Goal: Task Accomplishment & Management: Use online tool/utility

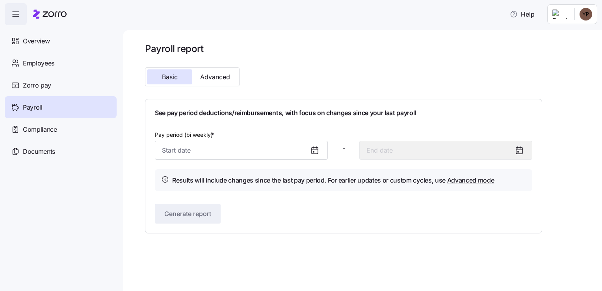
click at [315, 148] on icon at bounding box center [314, 149] width 9 height 9
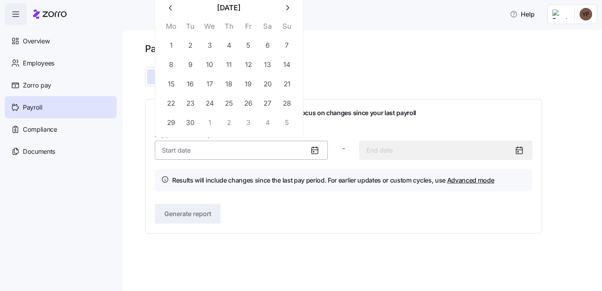
click at [222, 152] on input "Pay period (bi weekly) *" at bounding box center [241, 150] width 173 height 19
click at [252, 63] on button "12" at bounding box center [248, 64] width 19 height 19
type input "[DATE]"
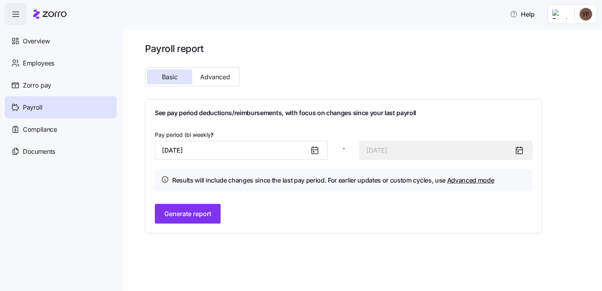
click at [311, 148] on icon at bounding box center [314, 149] width 9 height 9
click at [312, 150] on icon at bounding box center [314, 149] width 9 height 9
click at [262, 143] on input "[DATE]" at bounding box center [241, 150] width 173 height 19
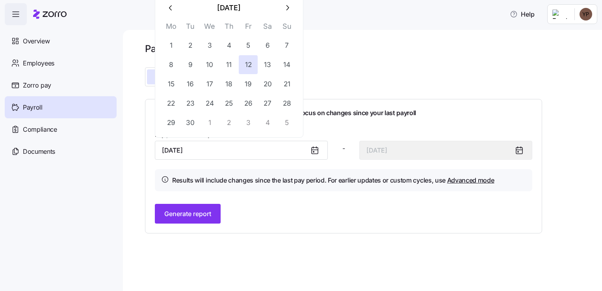
click at [175, 6] on button "button" at bounding box center [170, 7] width 19 height 19
click at [187, 118] on button "26" at bounding box center [190, 122] width 19 height 19
type input "[DATE]"
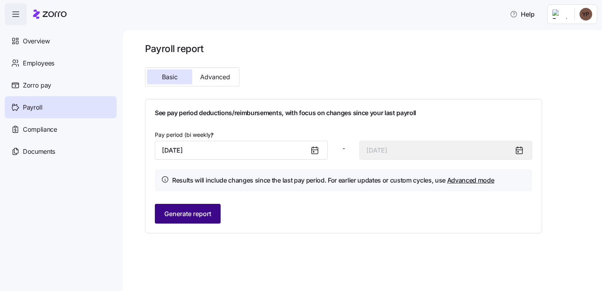
click at [184, 209] on span "Generate report" at bounding box center [187, 213] width 47 height 9
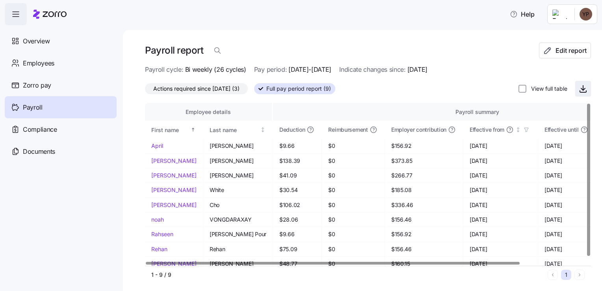
click at [583, 88] on icon "button" at bounding box center [583, 87] width 0 height 5
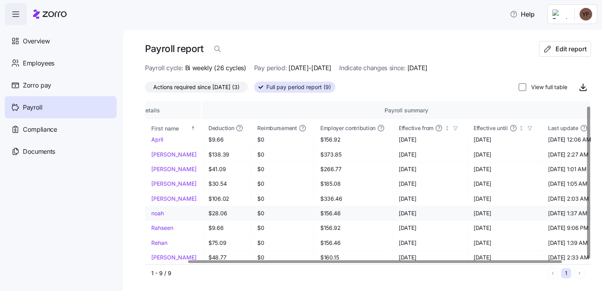
scroll to position [5, 0]
